Goal: Transaction & Acquisition: Download file/media

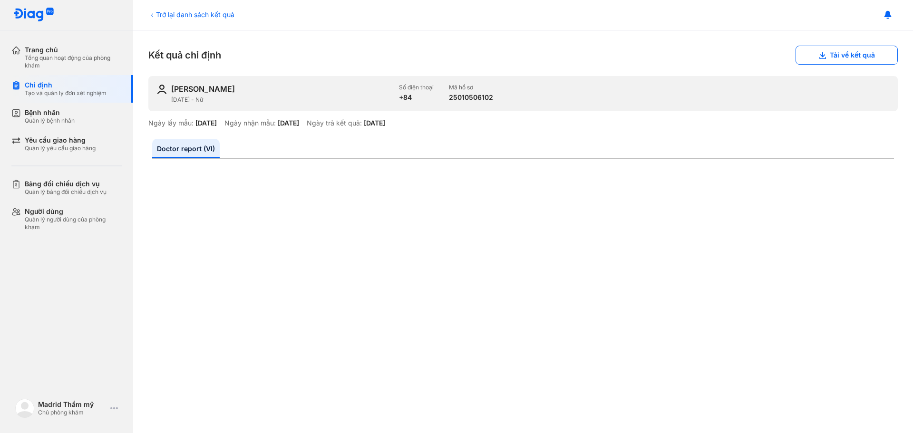
scroll to position [190, 0]
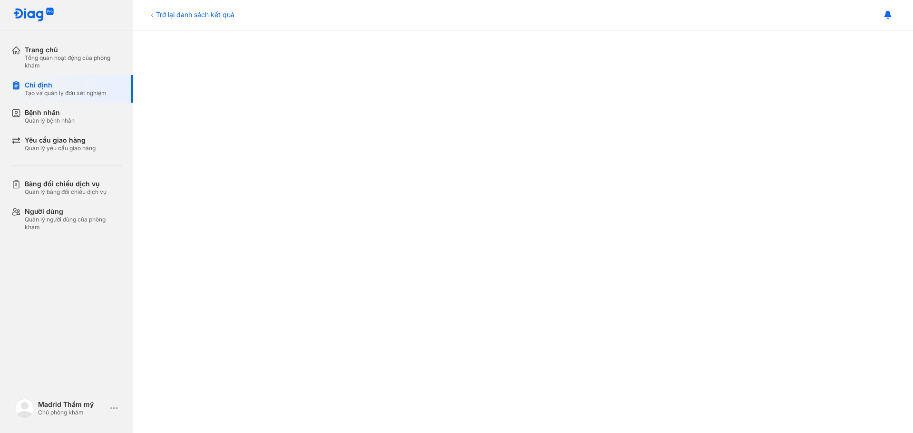
click at [155, 12] on icon at bounding box center [152, 15] width 8 height 8
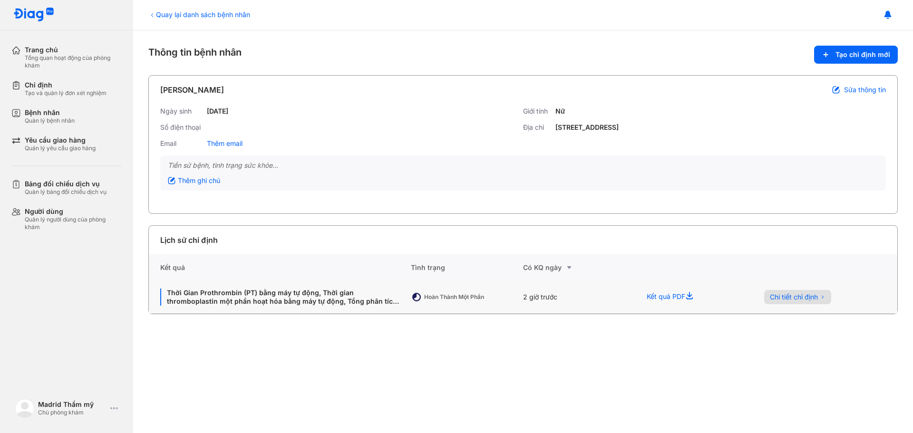
click at [798, 294] on span "Chi tiết chỉ định" at bounding box center [794, 297] width 48 height 9
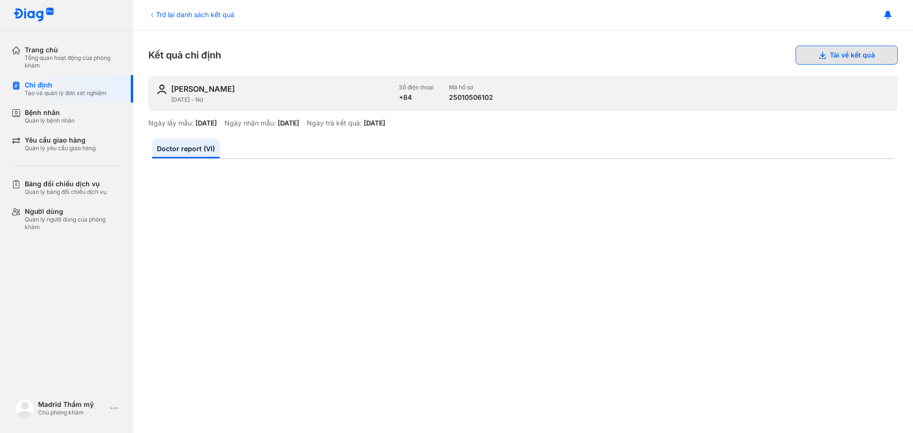
click at [855, 55] on button "Tải về kết quả" at bounding box center [846, 55] width 102 height 19
click at [840, 53] on button "Tải về kết quả" at bounding box center [846, 55] width 102 height 19
click at [864, 54] on button "Tải về kết quả" at bounding box center [846, 55] width 102 height 19
click at [840, 55] on button "Tải về kết quả" at bounding box center [846, 55] width 102 height 19
